Goal: Entertainment & Leisure: Consume media (video, audio)

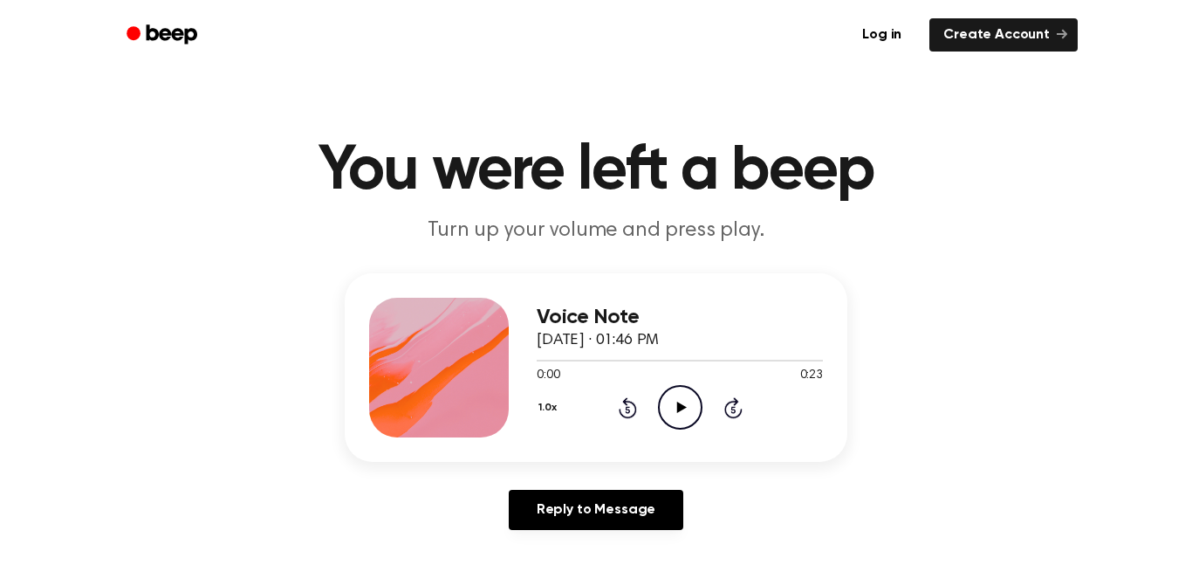
click at [682, 416] on icon "Play Audio" at bounding box center [680, 407] width 45 height 45
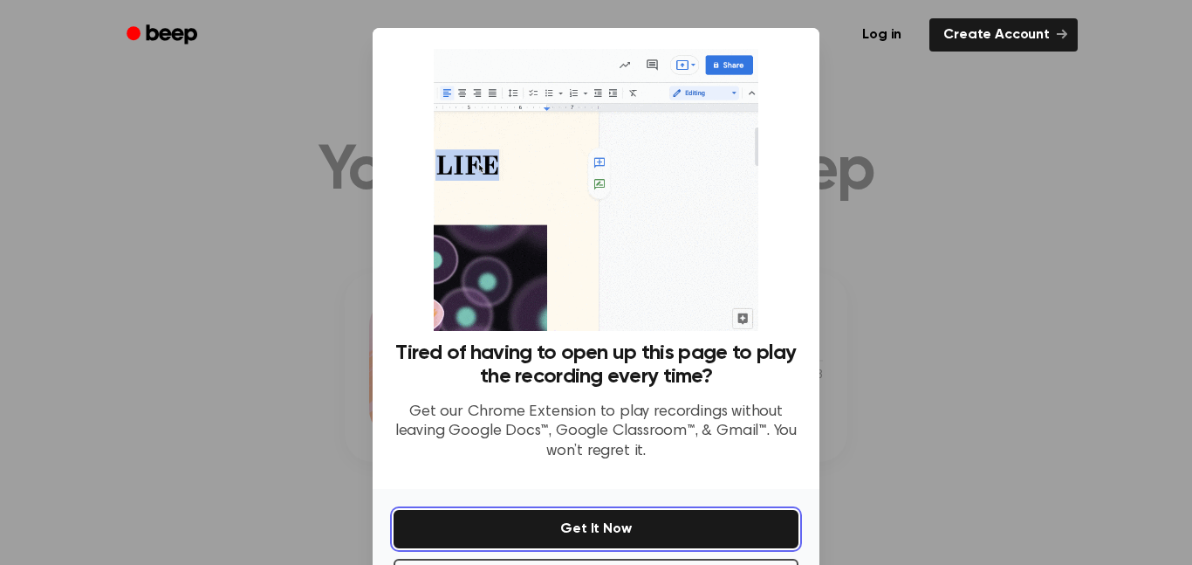
click at [649, 520] on button "Get It Now" at bounding box center [596, 529] width 405 height 38
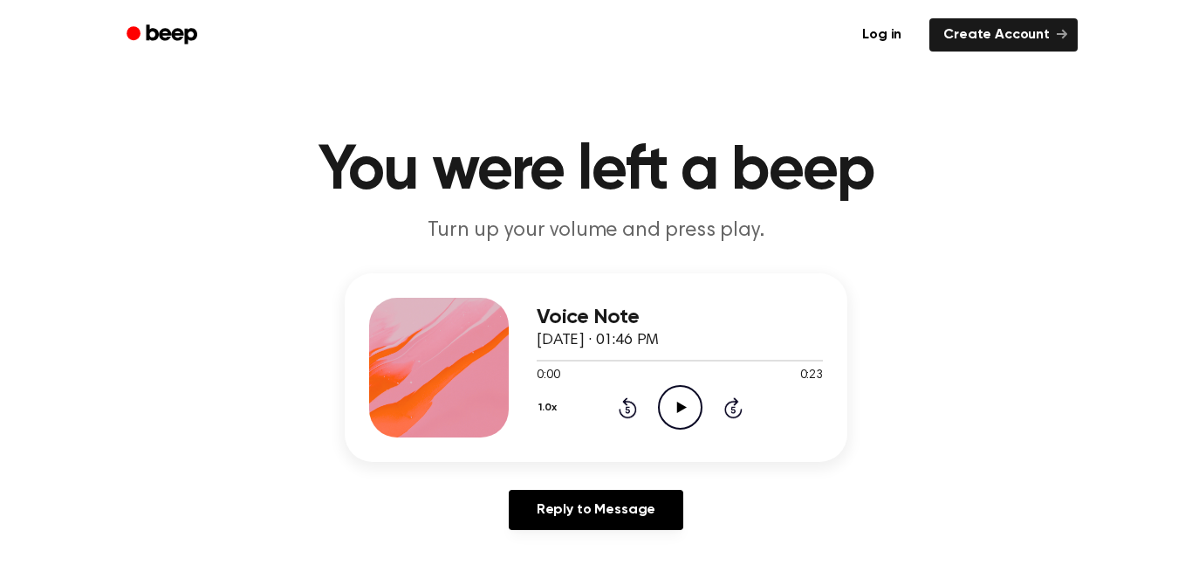
click at [685, 415] on icon "Play Audio" at bounding box center [680, 407] width 45 height 45
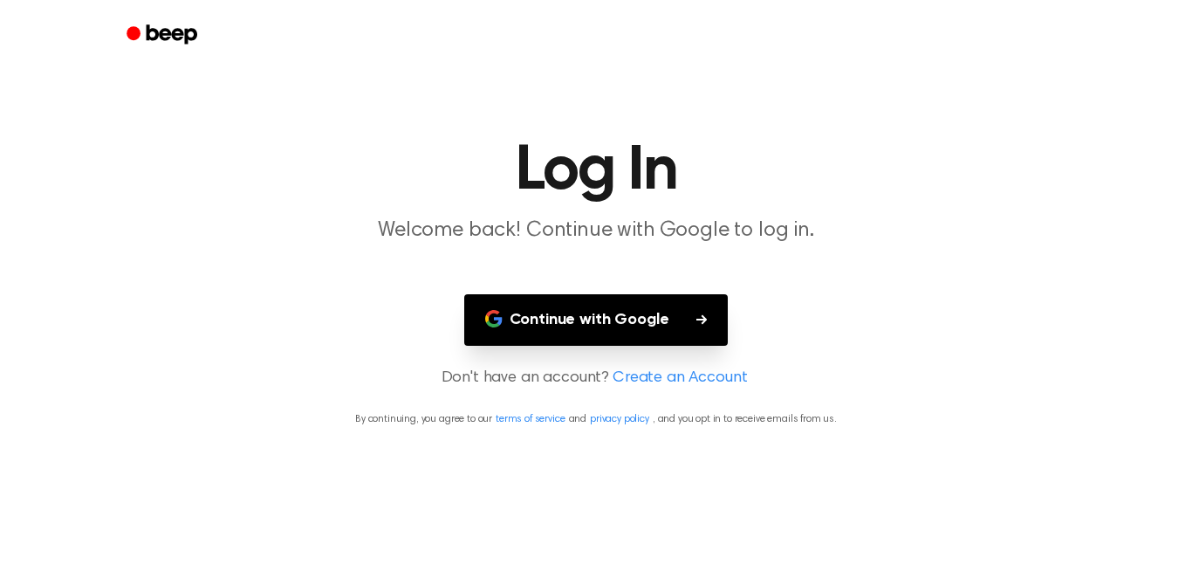
click at [619, 322] on button "Continue with Google" at bounding box center [596, 319] width 264 height 51
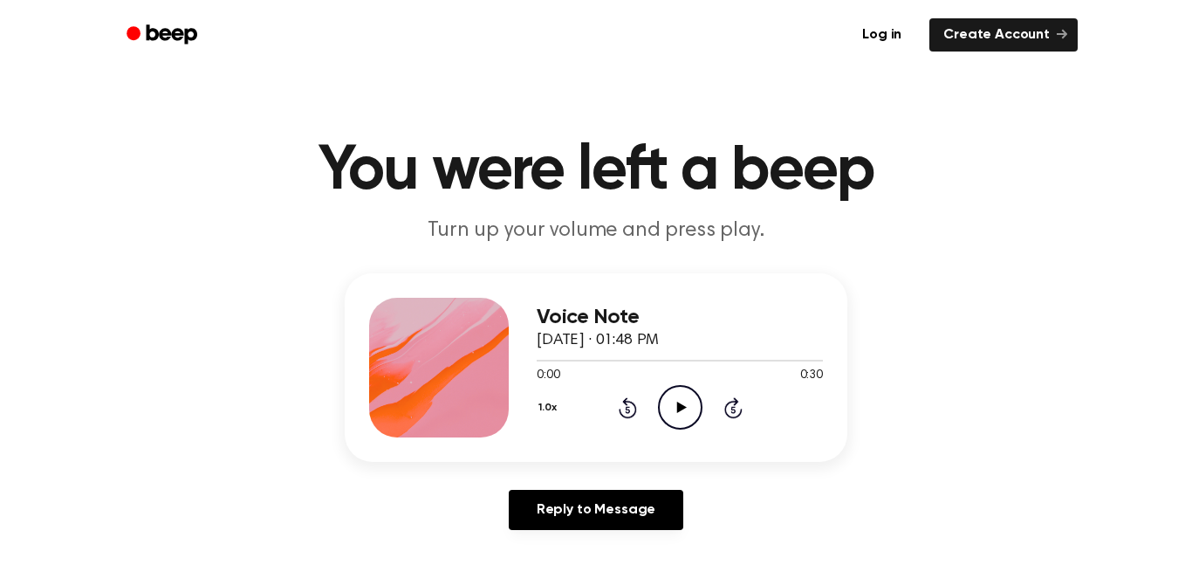
click at [694, 408] on icon "Play Audio" at bounding box center [680, 407] width 45 height 45
click at [753, 356] on div at bounding box center [680, 360] width 286 height 14
click at [681, 402] on icon "Play Audio" at bounding box center [680, 407] width 45 height 45
click at [692, 400] on icon "Play Audio" at bounding box center [680, 407] width 45 height 45
click at [675, 416] on icon "Play Audio" at bounding box center [680, 407] width 45 height 45
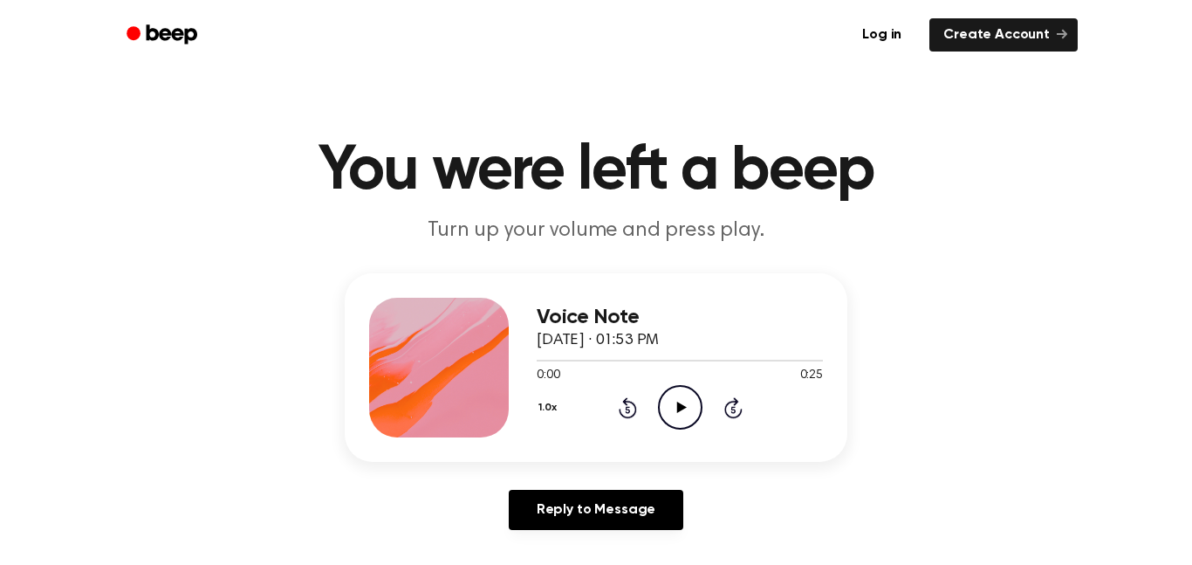
click at [668, 394] on icon "Play Audio" at bounding box center [680, 407] width 45 height 45
click at [785, 356] on div at bounding box center [680, 360] width 286 height 14
click at [689, 409] on icon "Play Audio" at bounding box center [680, 407] width 45 height 45
click at [668, 396] on icon "Play Audio" at bounding box center [680, 407] width 45 height 45
click at [682, 406] on icon at bounding box center [681, 406] width 10 height 11
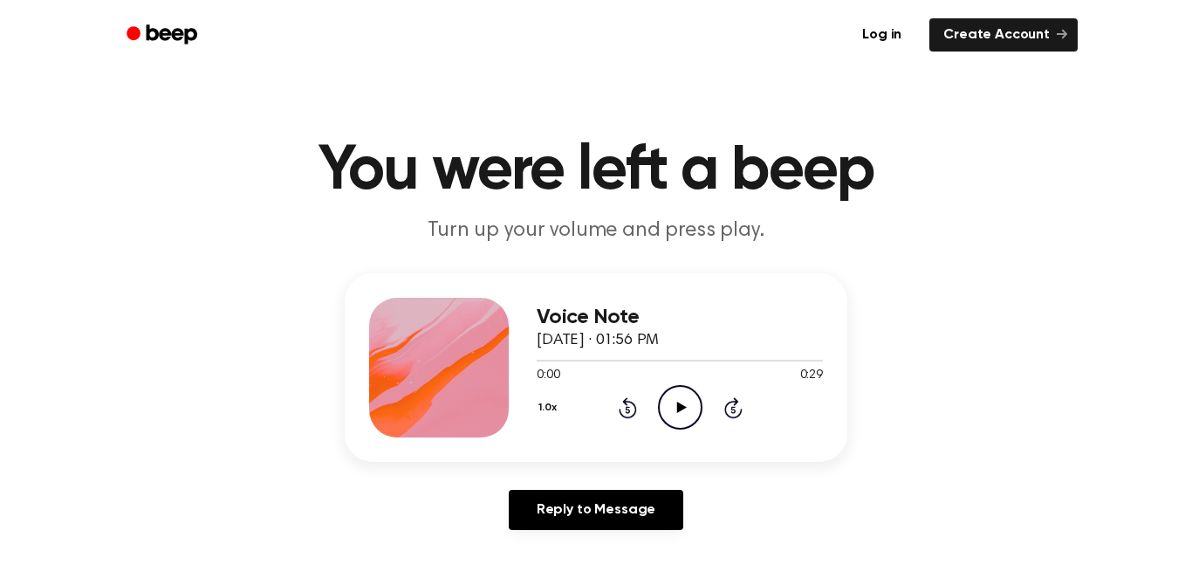
click at [679, 399] on icon "Play Audio" at bounding box center [680, 407] width 45 height 45
click at [674, 410] on icon "Play Audio" at bounding box center [680, 407] width 45 height 45
click at [672, 416] on icon "Play Audio" at bounding box center [680, 407] width 45 height 45
click at [682, 413] on icon "Play Audio" at bounding box center [680, 407] width 45 height 45
click at [301, 223] on p "Turn up your volume and press play." at bounding box center [596, 230] width 670 height 29
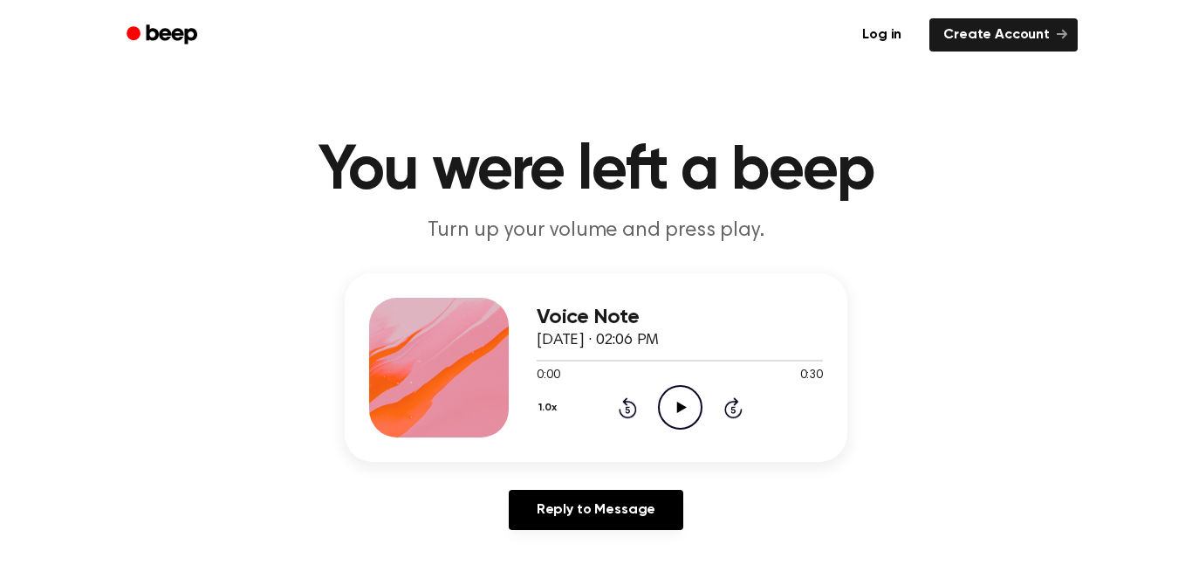
click at [666, 404] on icon "Play Audio" at bounding box center [680, 407] width 45 height 45
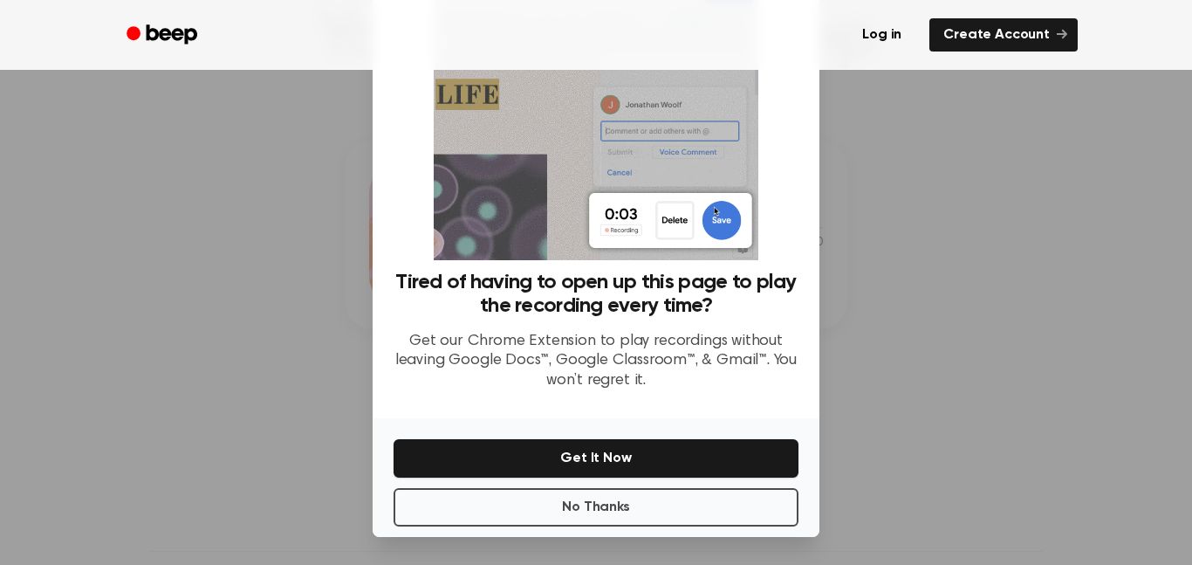
scroll to position [71, 0]
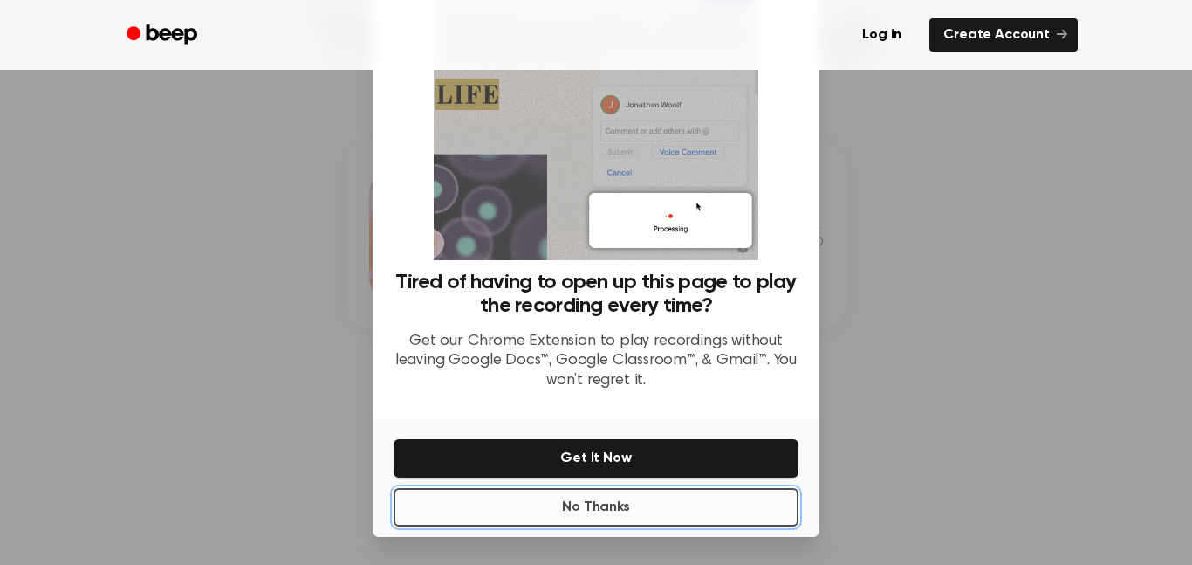
click at [459, 502] on button "No Thanks" at bounding box center [596, 507] width 405 height 38
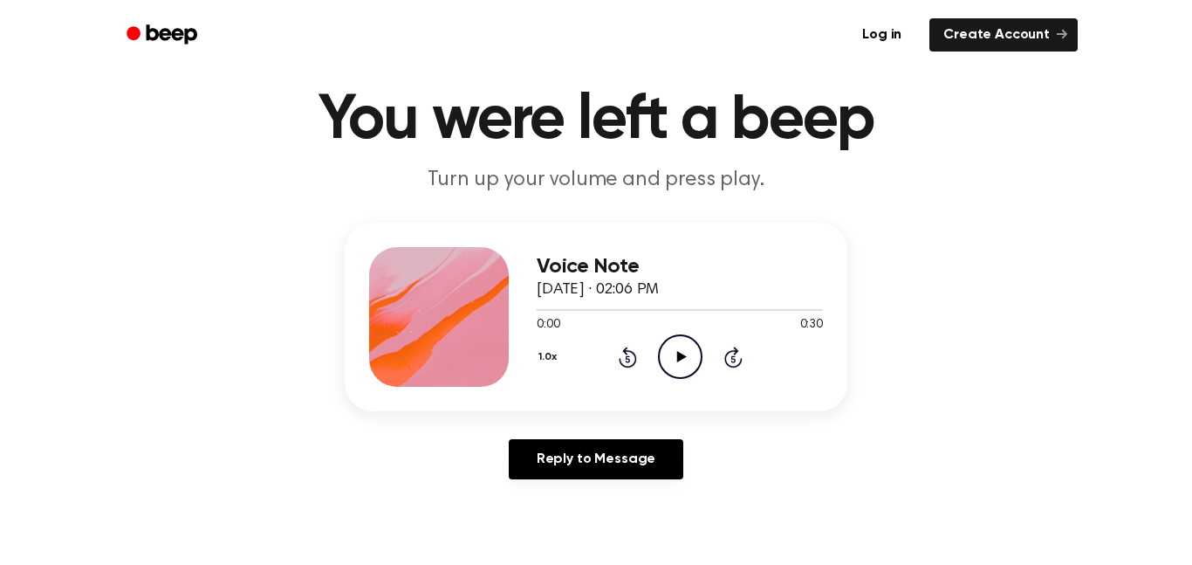
scroll to position [0, 0]
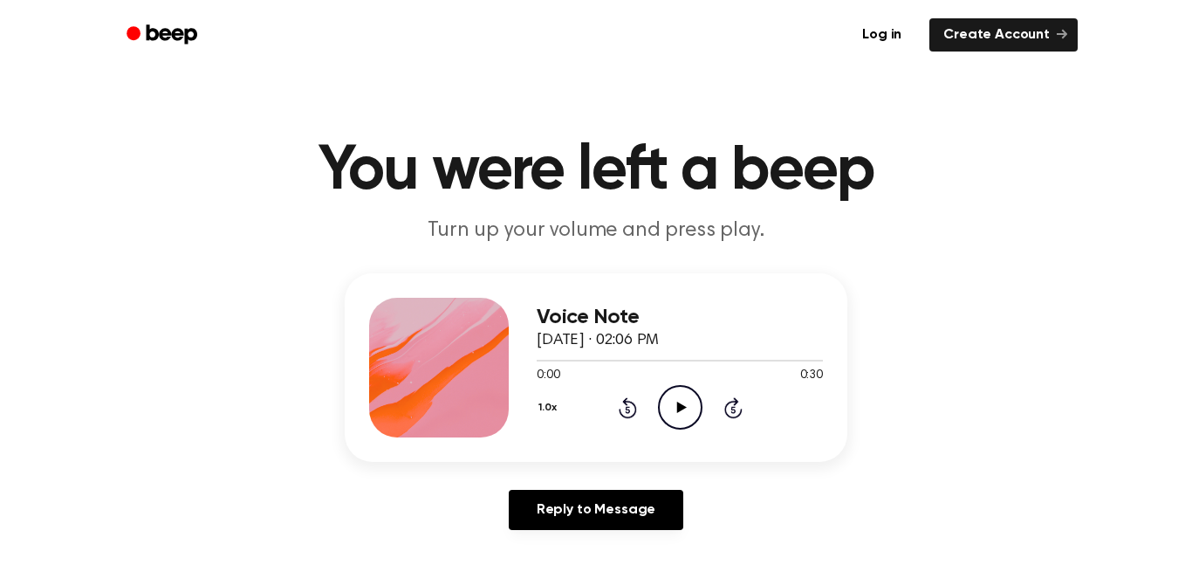
click at [662, 396] on circle at bounding box center [680, 407] width 43 height 43
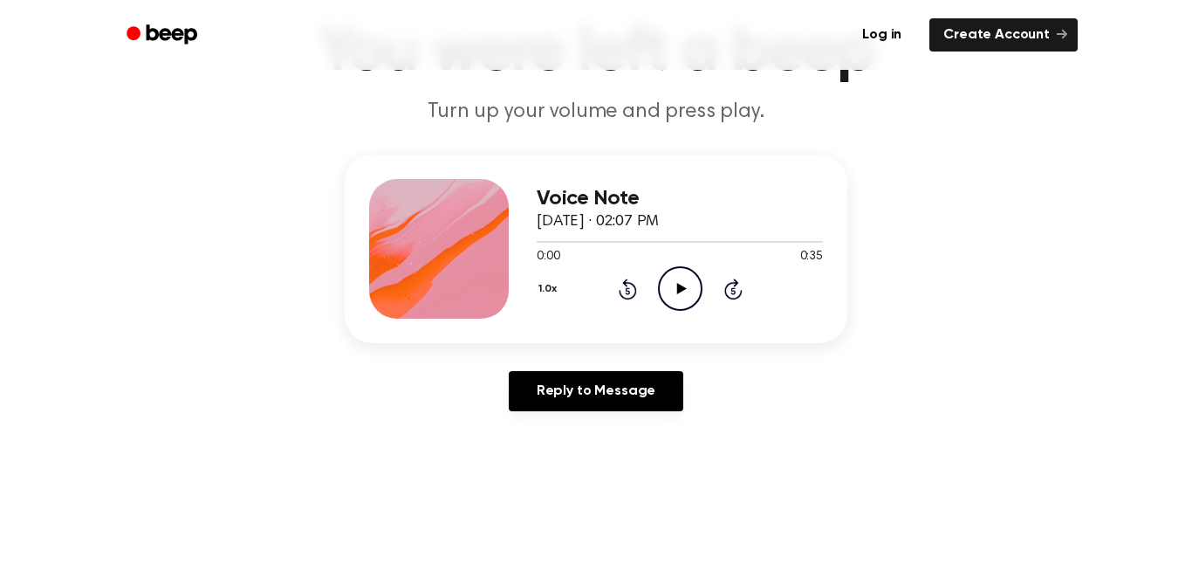
scroll to position [233, 0]
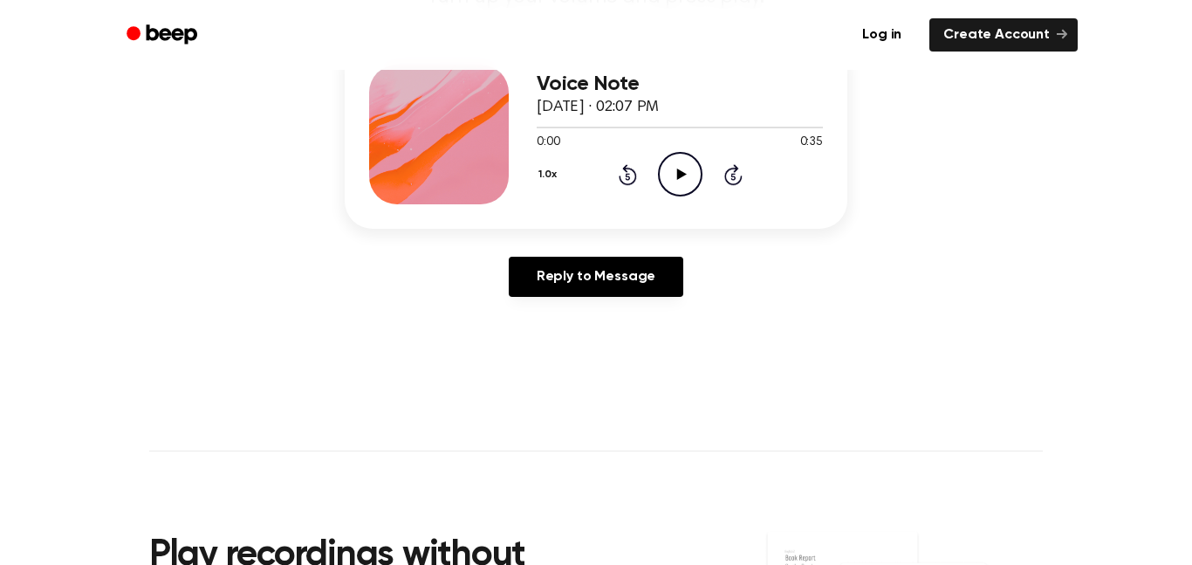
click at [692, 192] on circle at bounding box center [680, 174] width 43 height 43
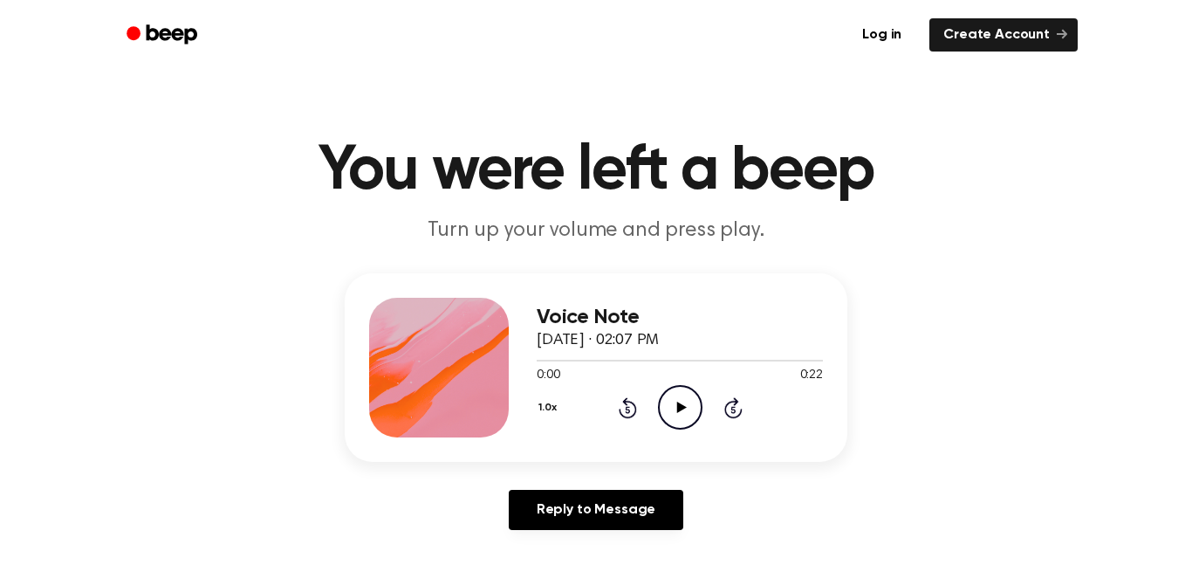
click at [689, 395] on icon "Play Audio" at bounding box center [680, 407] width 45 height 45
click at [688, 418] on icon "Play Audio" at bounding box center [680, 407] width 45 height 45
click at [675, 424] on icon "Play Audio" at bounding box center [680, 407] width 45 height 45
click at [668, 407] on icon "Play Audio" at bounding box center [680, 407] width 45 height 45
click at [677, 412] on icon at bounding box center [681, 406] width 10 height 11
